Goal: Task Accomplishment & Management: Manage account settings

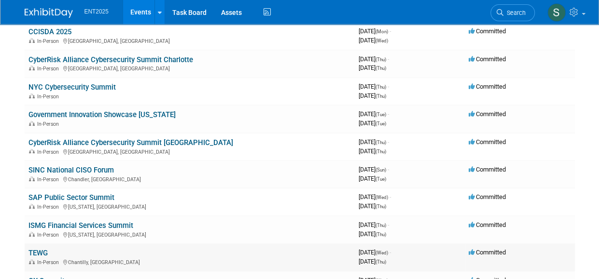
scroll to position [113, 0]
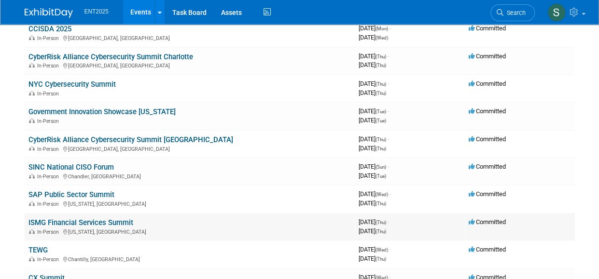
click at [97, 221] on link "ISMG Financial Services Summit" at bounding box center [80, 222] width 105 height 9
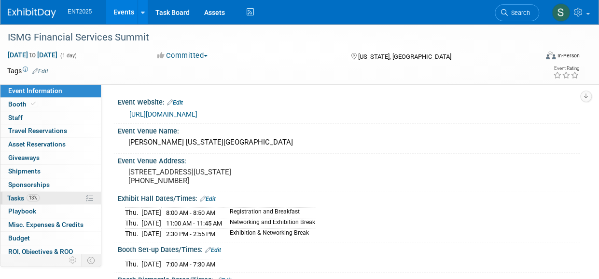
click at [15, 197] on span "Tasks 13%" at bounding box center [23, 198] width 32 height 8
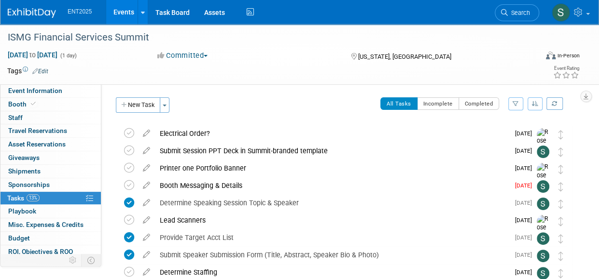
drag, startPoint x: 598, startPoint y: 126, endPoint x: 599, endPoint y: 137, distance: 10.7
click at [598, 137] on html "ENT2025 Events Add Event Bulk Upload Events Shareable Event Boards Recently Vie…" at bounding box center [299, 139] width 599 height 279
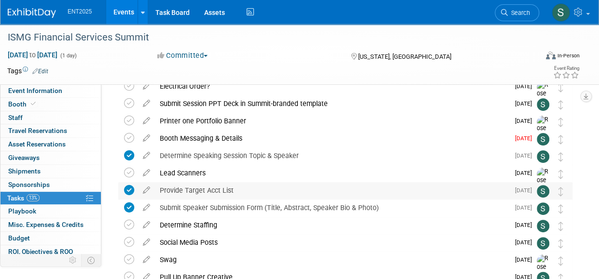
scroll to position [48, 0]
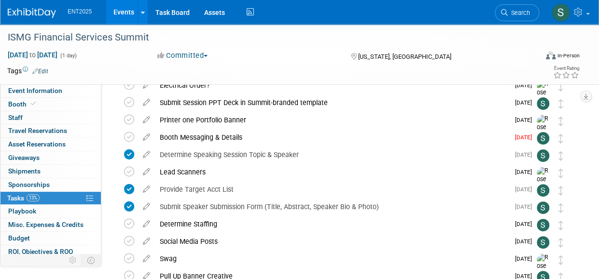
click at [144, 136] on icon at bounding box center [146, 135] width 17 height 12
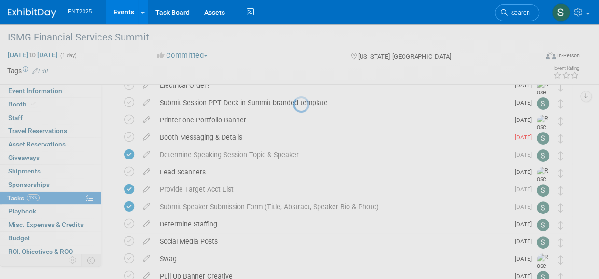
select select "9"
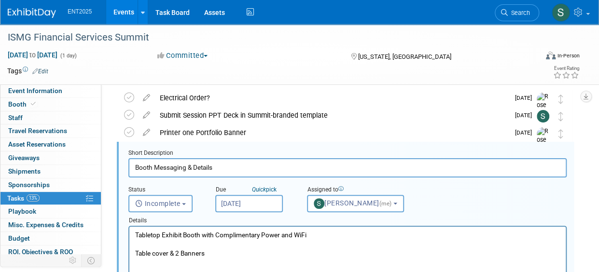
scroll to position [0, 0]
click at [246, 203] on input "[DATE]" at bounding box center [249, 203] width 68 height 17
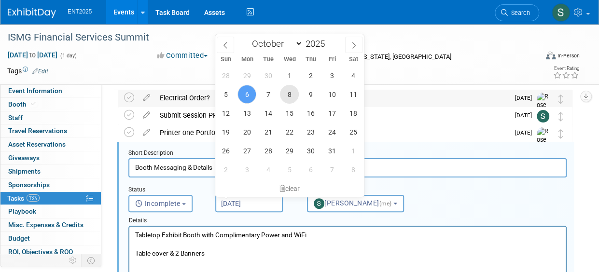
click at [291, 93] on span "8" at bounding box center [289, 94] width 19 height 19
type input "[DATE]"
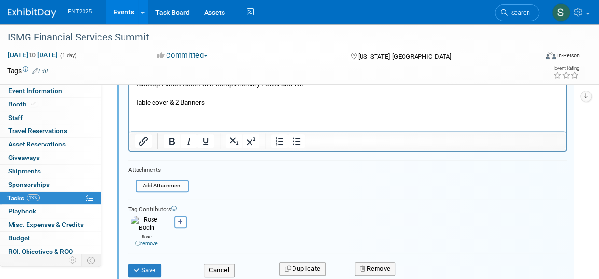
scroll to position [199, 0]
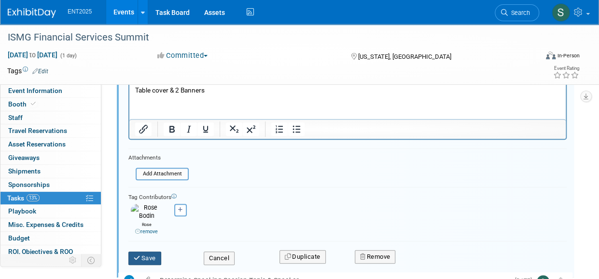
click at [149, 254] on button "Save" at bounding box center [144, 259] width 33 height 14
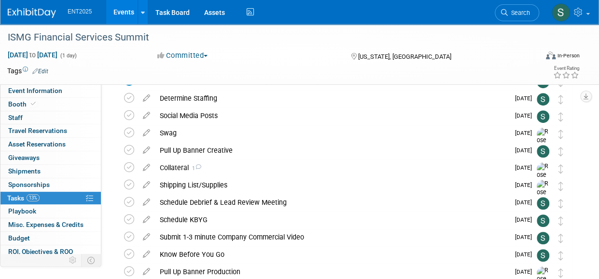
scroll to position [177, 0]
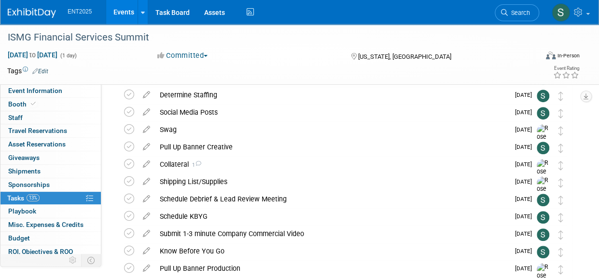
click at [146, 131] on icon at bounding box center [146, 128] width 17 height 12
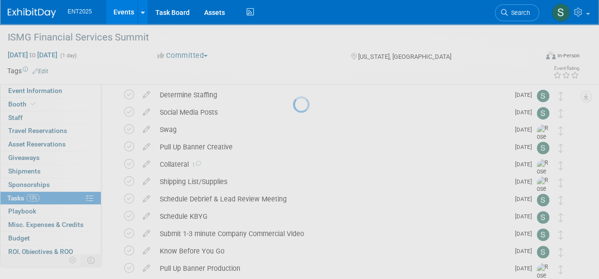
select select "9"
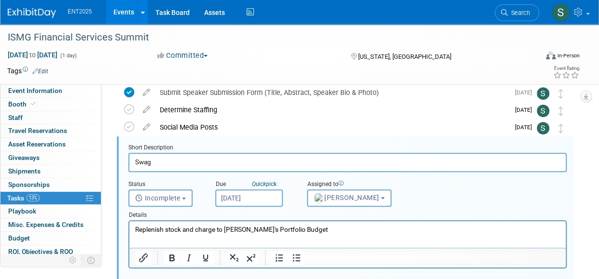
scroll to position [157, 0]
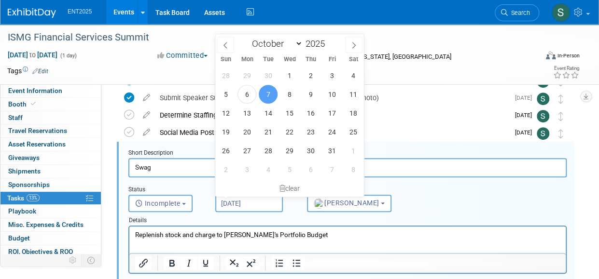
click at [253, 203] on input "[DATE]" at bounding box center [249, 203] width 68 height 17
click at [311, 98] on span "9" at bounding box center [310, 94] width 19 height 19
type input "[DATE]"
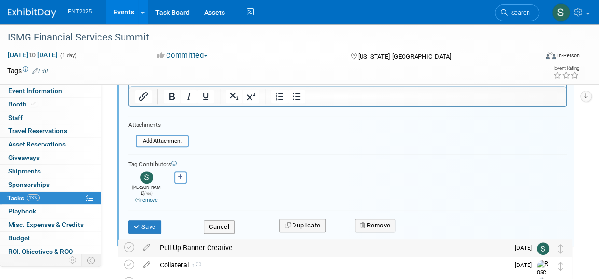
scroll to position [327, 0]
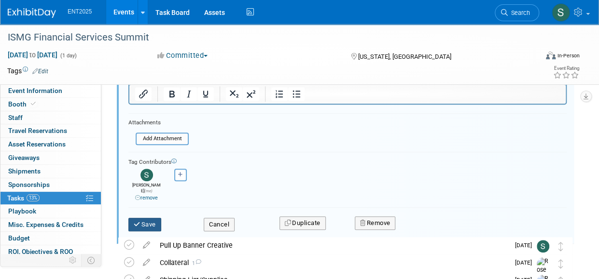
click at [134, 221] on icon "submit" at bounding box center [138, 224] width 8 height 6
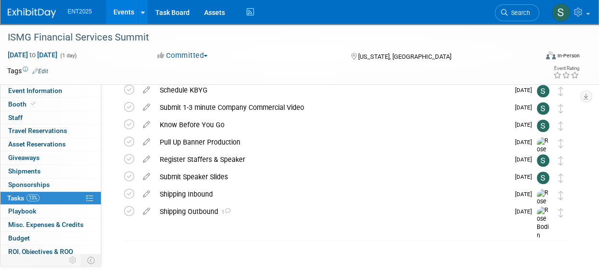
scroll to position [0, 0]
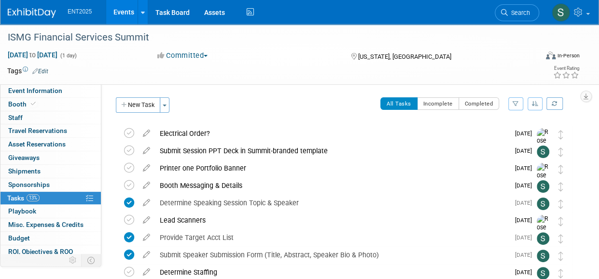
click at [127, 107] on icon "button" at bounding box center [124, 105] width 7 height 6
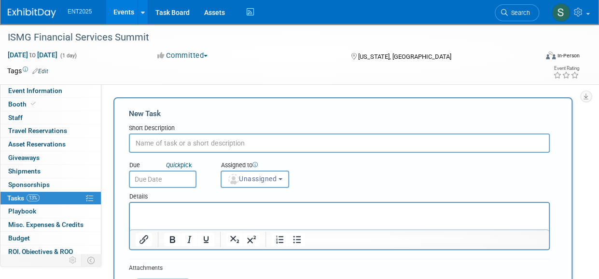
type input "p"
type input "Upload Leads"
click at [263, 179] on span "Unassigned" at bounding box center [251, 179] width 49 height 8
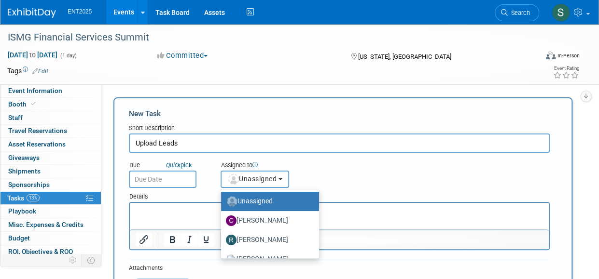
scroll to position [32, 0]
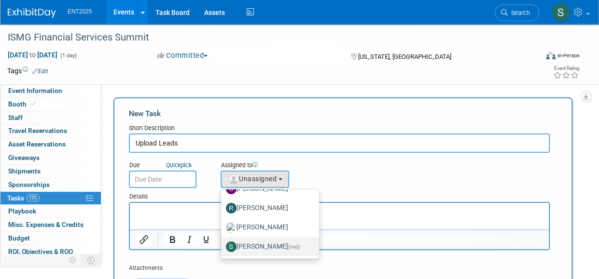
click at [272, 246] on label "[PERSON_NAME] (me)" at bounding box center [267, 246] width 83 height 15
click at [222, 246] on input "[PERSON_NAME] (me)" at bounding box center [219, 246] width 6 height 6
select select "d8ff099e-387d-423e-8792-e7dcb9516d1d"
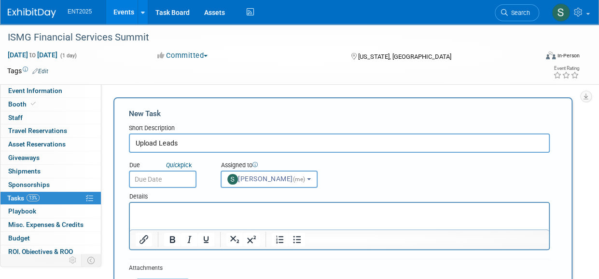
click at [163, 180] on input "text" at bounding box center [163, 179] width 68 height 17
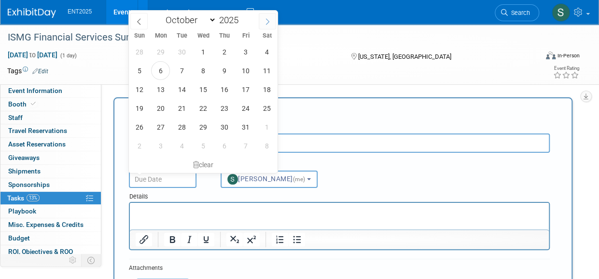
click at [266, 17] on span at bounding box center [267, 21] width 17 height 16
select select "10"
click at [244, 68] on span "7" at bounding box center [245, 70] width 19 height 19
type input "[DATE]"
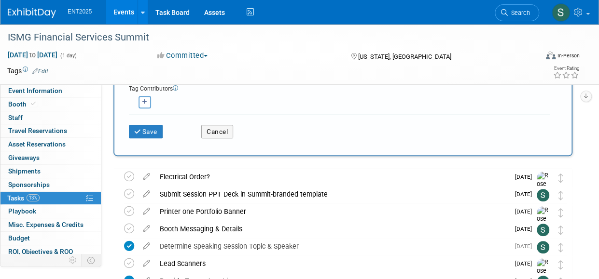
scroll to position [222, 0]
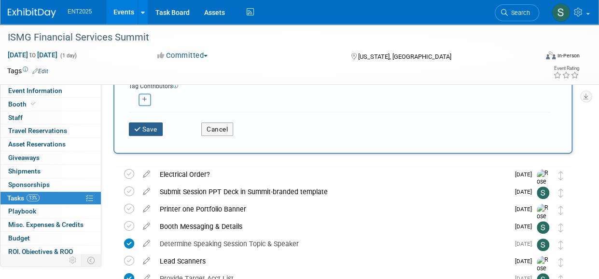
click at [138, 132] on icon "submit" at bounding box center [138, 129] width 8 height 7
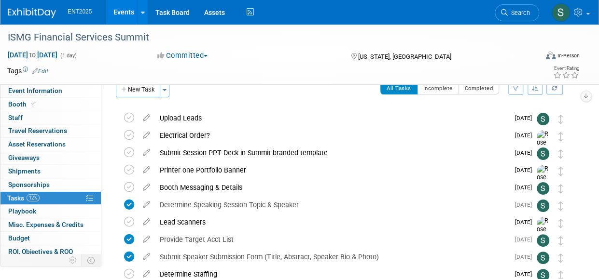
scroll to position [0, 0]
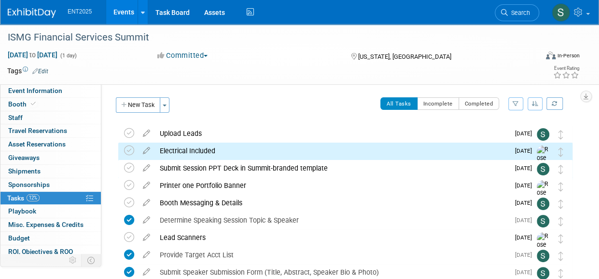
click at [195, 150] on div "Electrical Included" at bounding box center [332, 151] width 354 height 16
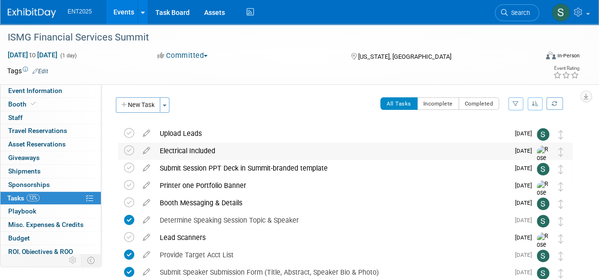
click at [192, 150] on div "Electrical Included" at bounding box center [332, 151] width 354 height 16
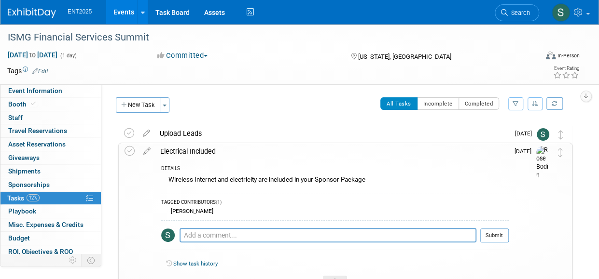
click at [198, 151] on div "Electrical Included" at bounding box center [331, 151] width 353 height 16
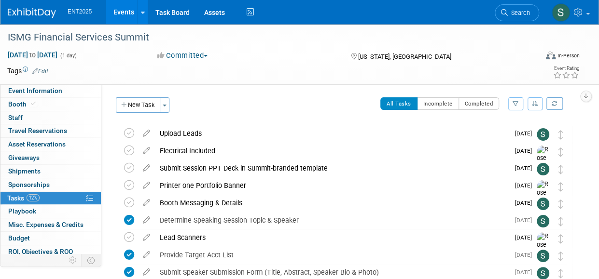
click at [136, 21] on link "Events" at bounding box center [123, 12] width 35 height 24
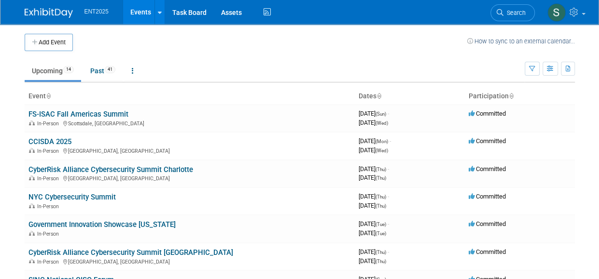
click at [5, 252] on body "ENT2025 Events Add Event Bulk Upload Events Shareable Event Boards Recently Vie…" at bounding box center [299, 139] width 599 height 279
